Goal: Task Accomplishment & Management: Complete application form

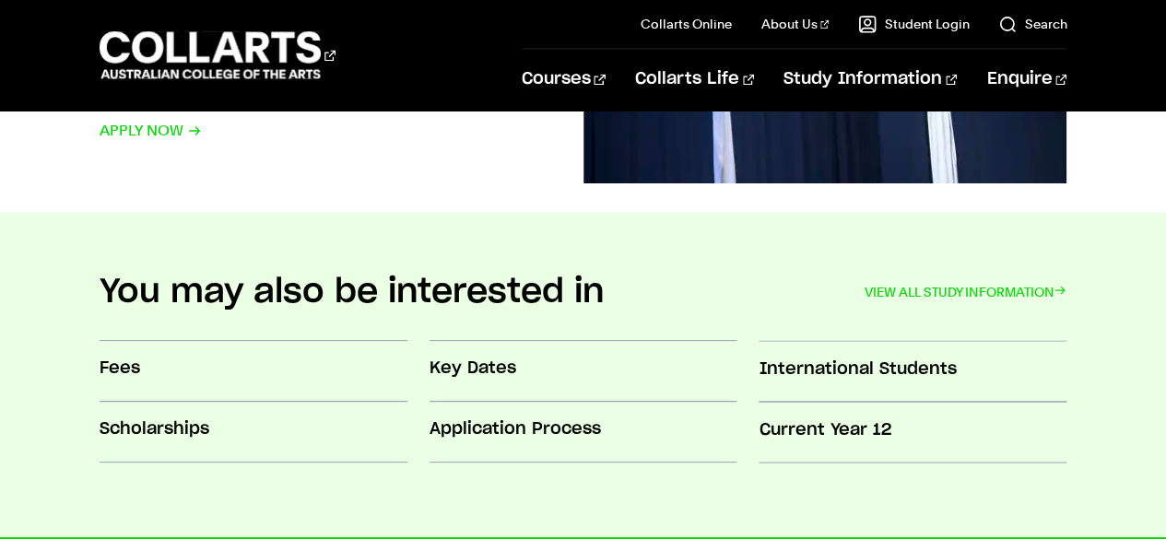
scroll to position [1475, 0]
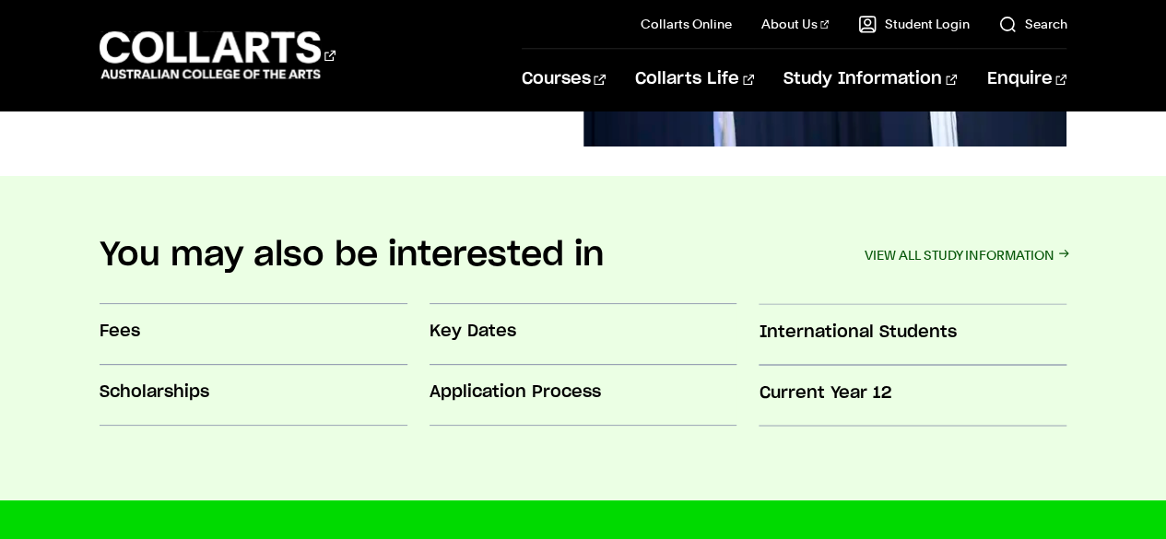
click at [1013, 248] on link "VIEW ALL STUDY INFORMATION" at bounding box center [965, 255] width 203 height 26
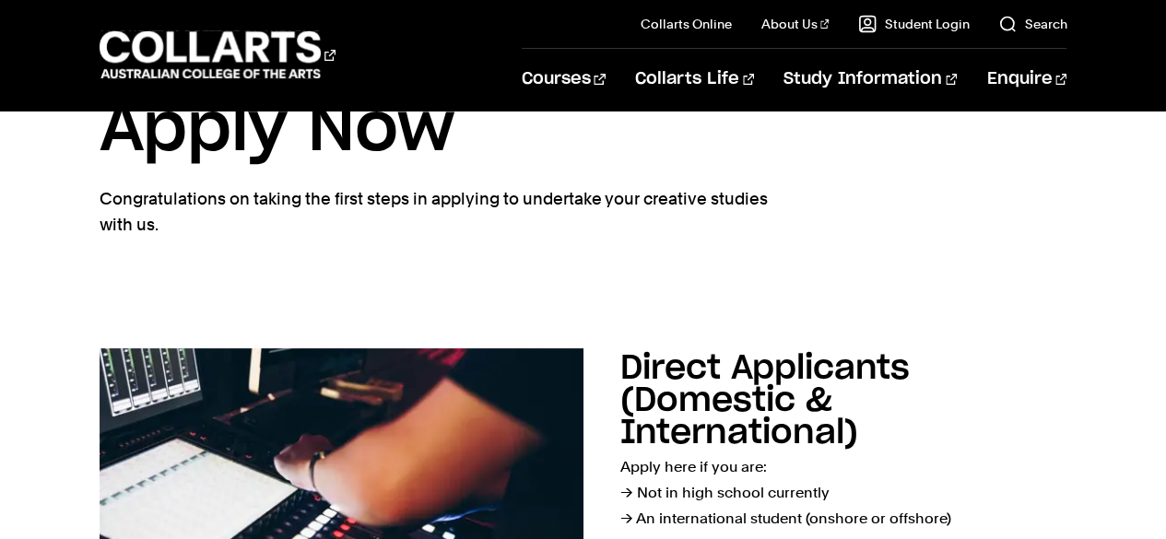
scroll to position [184, 0]
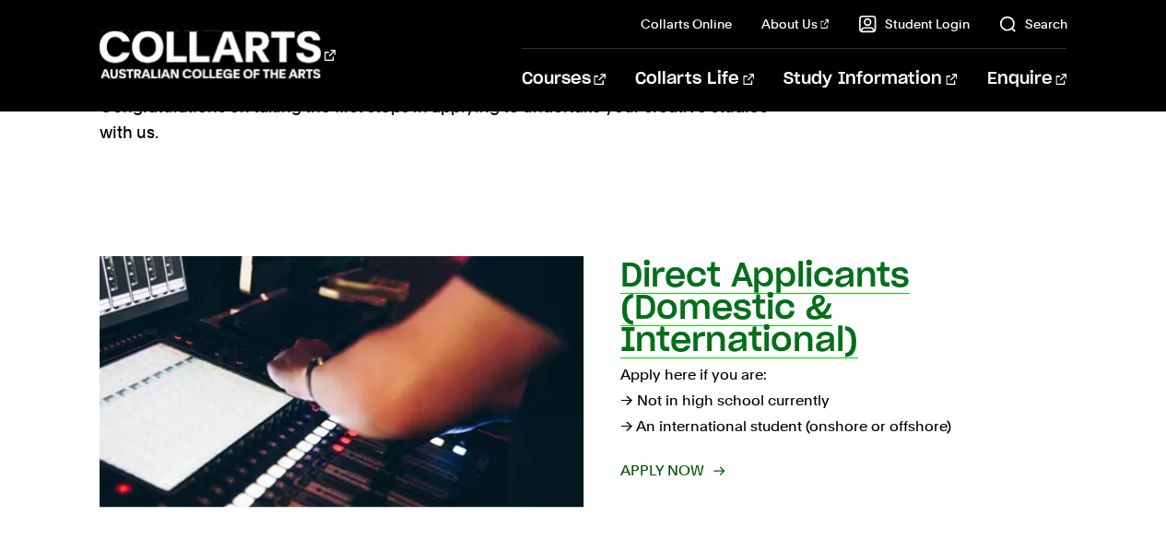
click at [707, 478] on span "Apply now" at bounding box center [671, 471] width 102 height 26
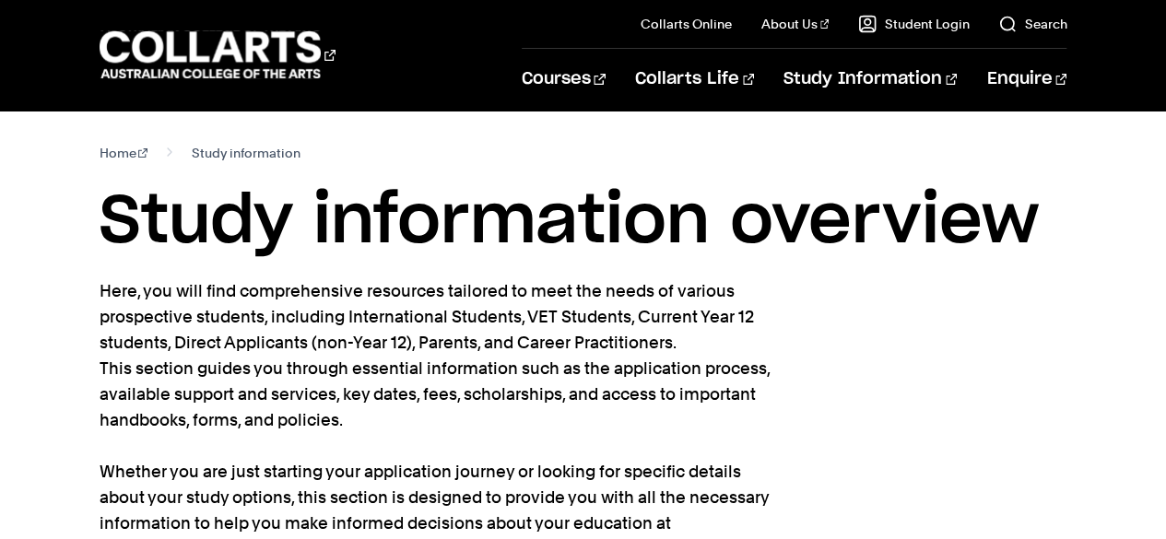
drag, startPoint x: 0, startPoint y: 0, endPoint x: 438, endPoint y: 198, distance: 480.6
click at [438, 198] on h1 "Study information overview" at bounding box center [584, 222] width 968 height 83
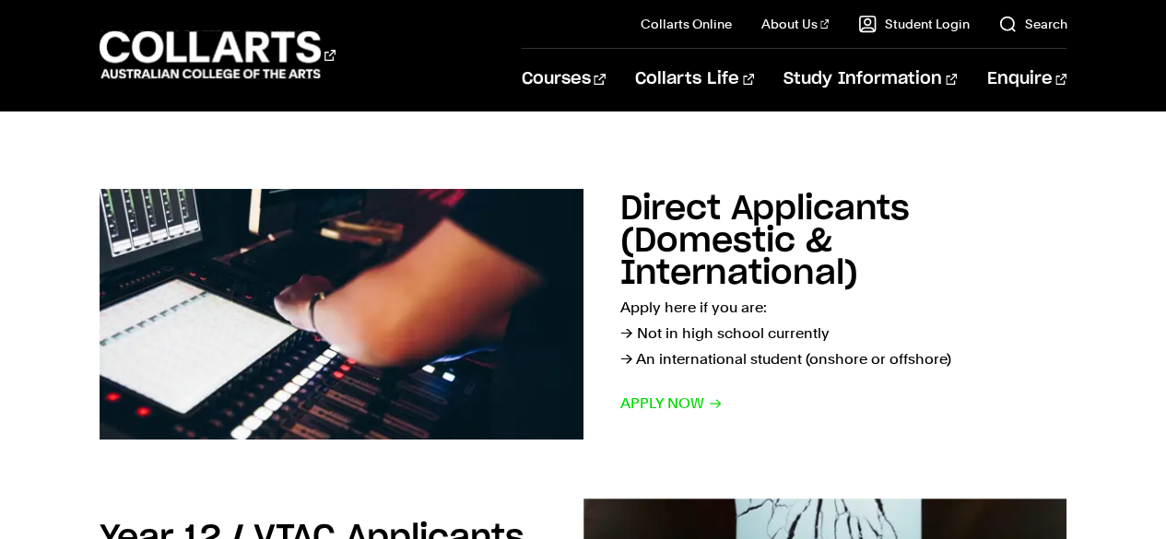
scroll to position [277, 0]
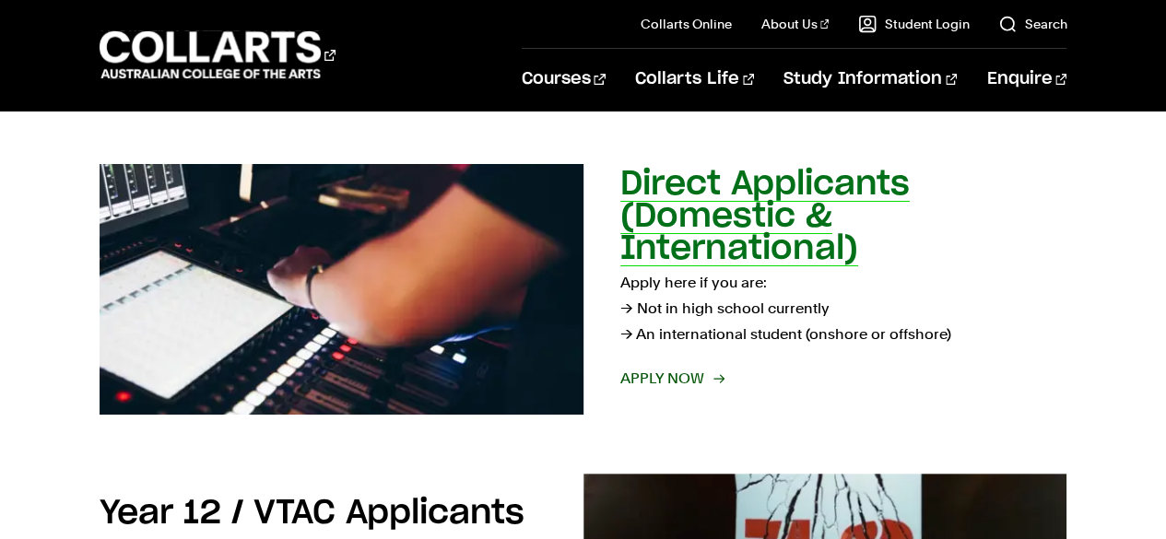
click at [653, 382] on span "Apply now" at bounding box center [671, 379] width 102 height 26
